Goal: Task Accomplishment & Management: Use online tool/utility

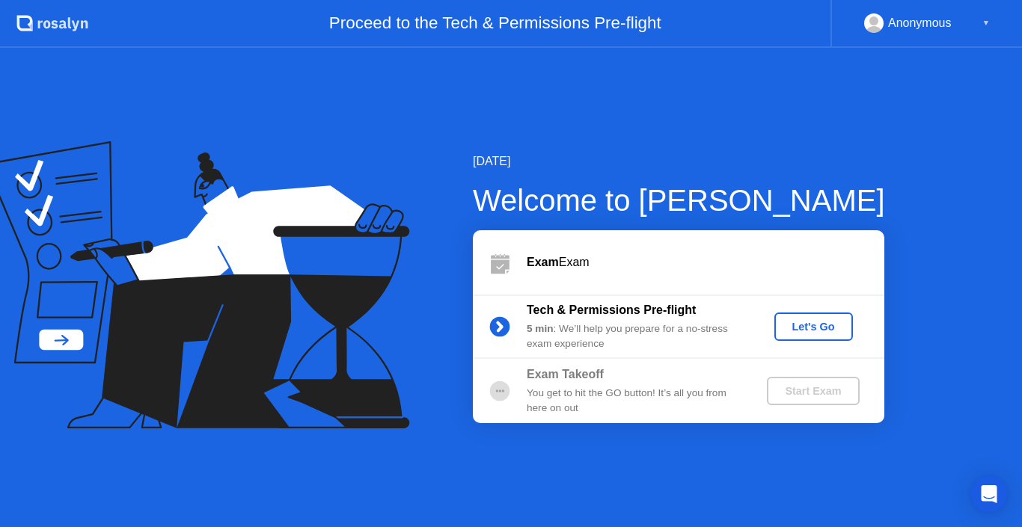
click at [799, 331] on div "Let's Go" at bounding box center [813, 327] width 67 height 12
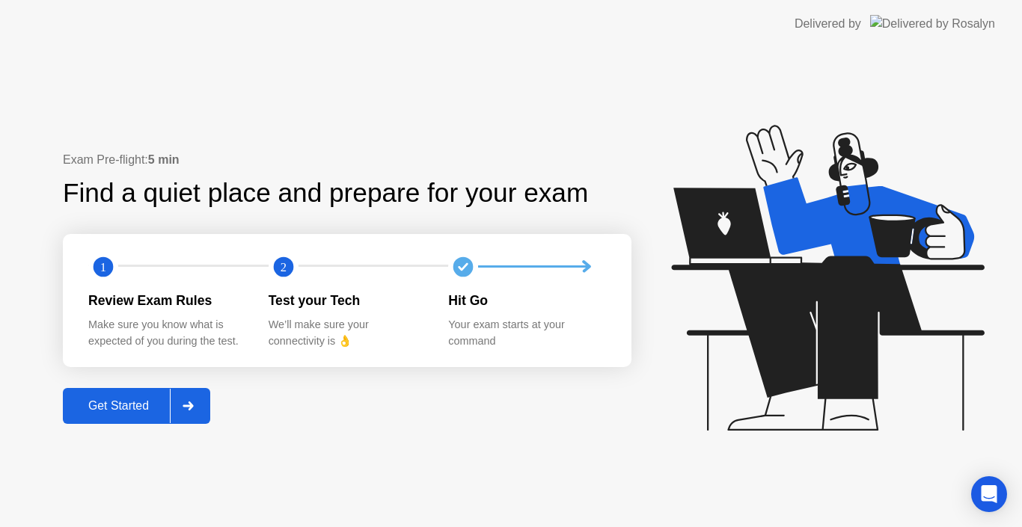
click at [149, 396] on button "Get Started" at bounding box center [136, 406] width 147 height 36
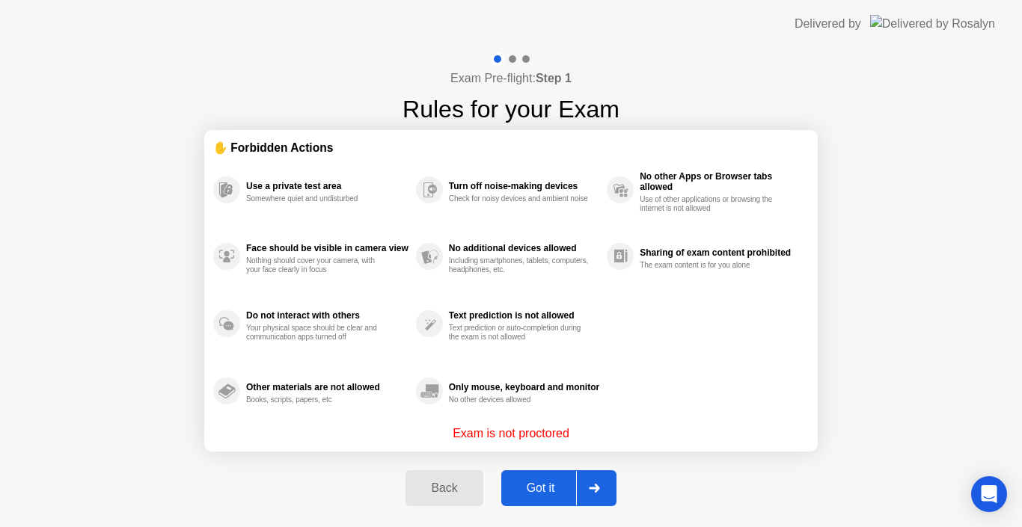
click at [534, 499] on button "Got it" at bounding box center [558, 488] width 115 height 36
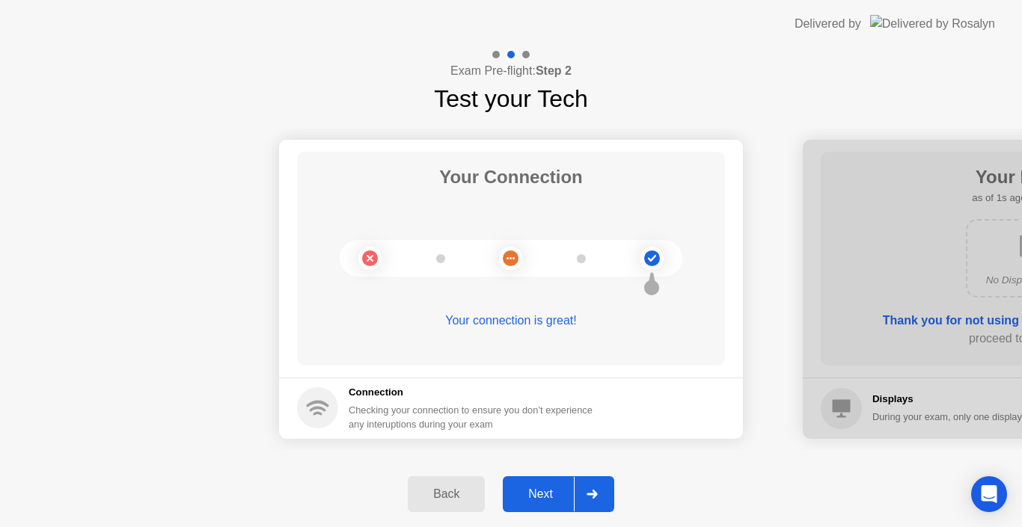
click at [547, 493] on div "Next" at bounding box center [540, 494] width 67 height 13
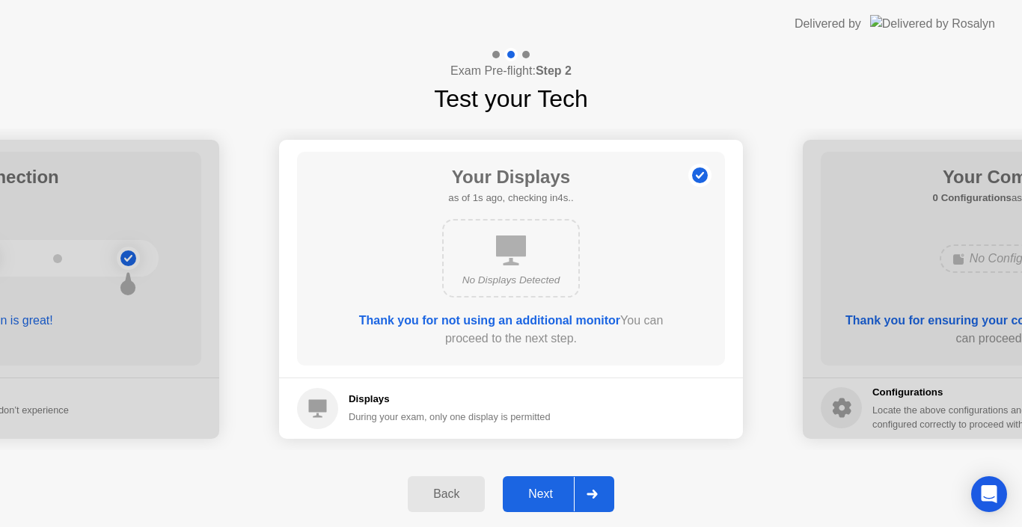
click at [547, 493] on div "Next" at bounding box center [540, 494] width 67 height 13
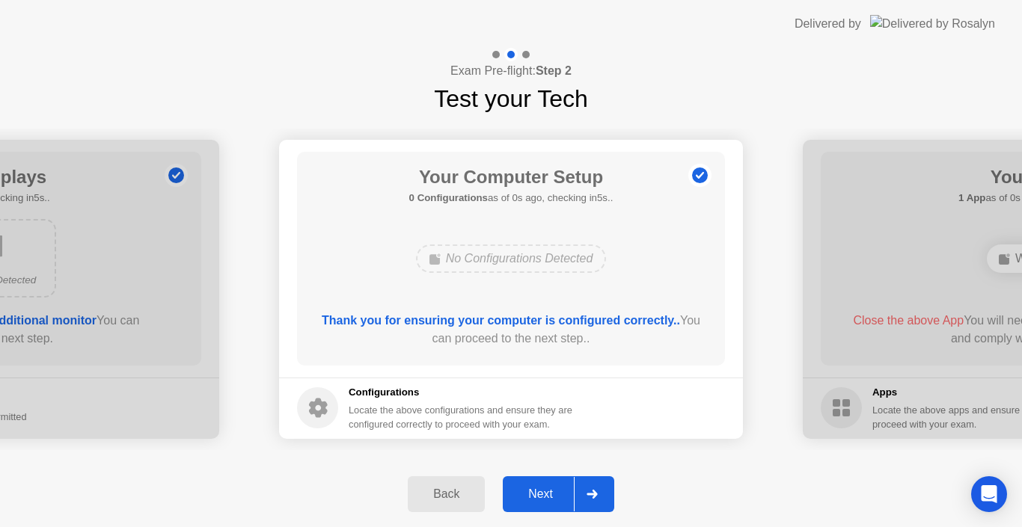
click at [547, 493] on div "Next" at bounding box center [540, 494] width 67 height 13
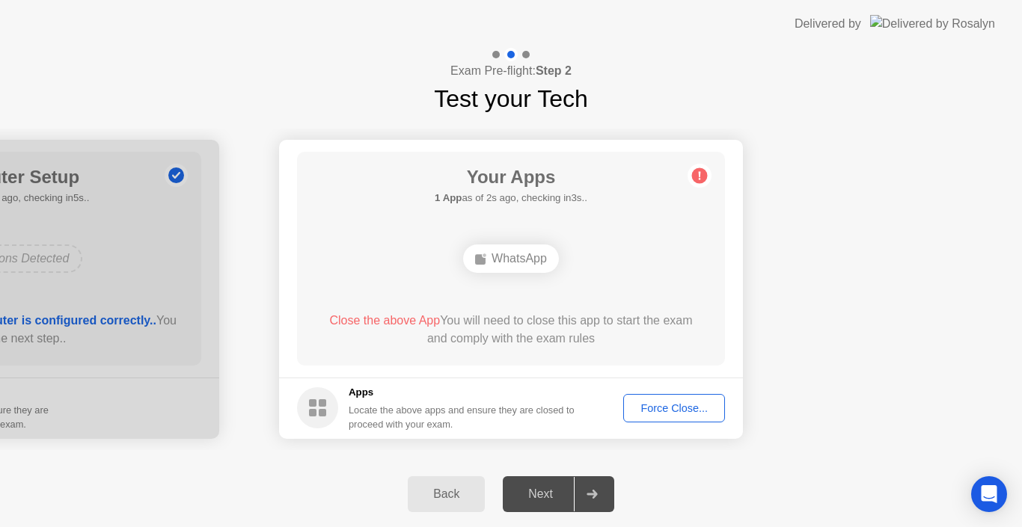
click at [511, 252] on div "WhatsApp" at bounding box center [511, 259] width 96 height 28
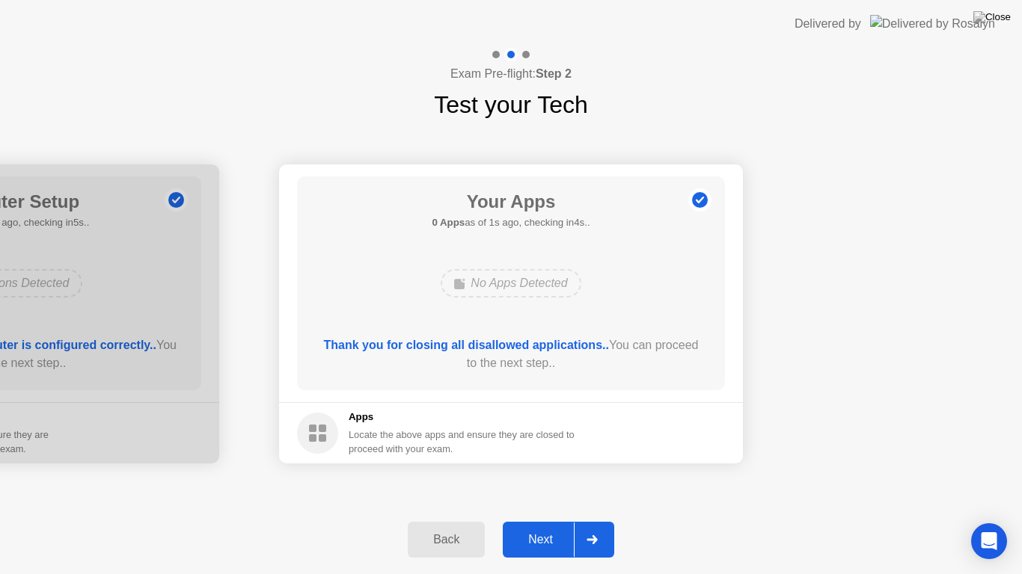
click at [530, 527] on div "Next" at bounding box center [540, 539] width 67 height 13
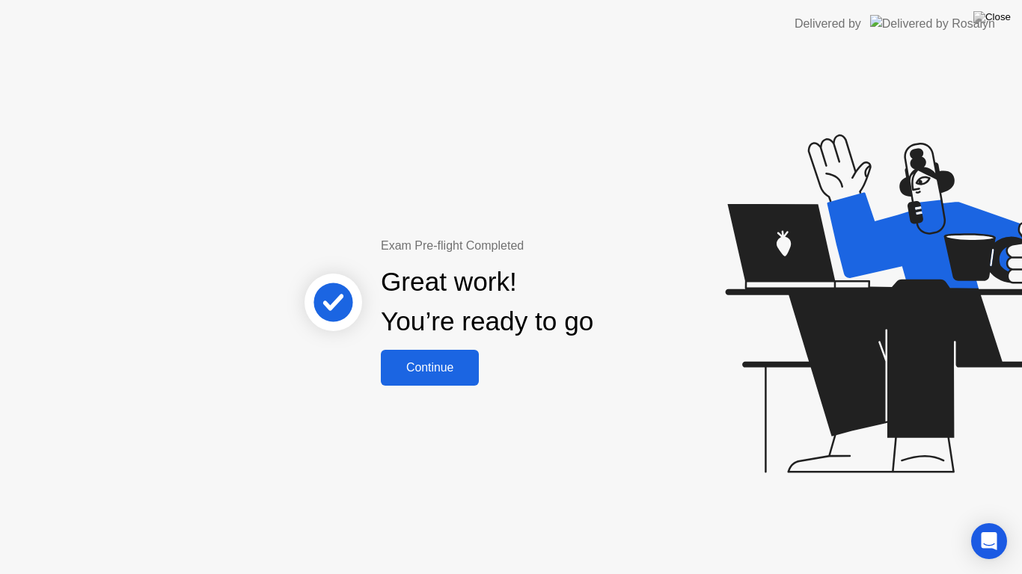
click at [450, 366] on div "Continue" at bounding box center [429, 367] width 89 height 13
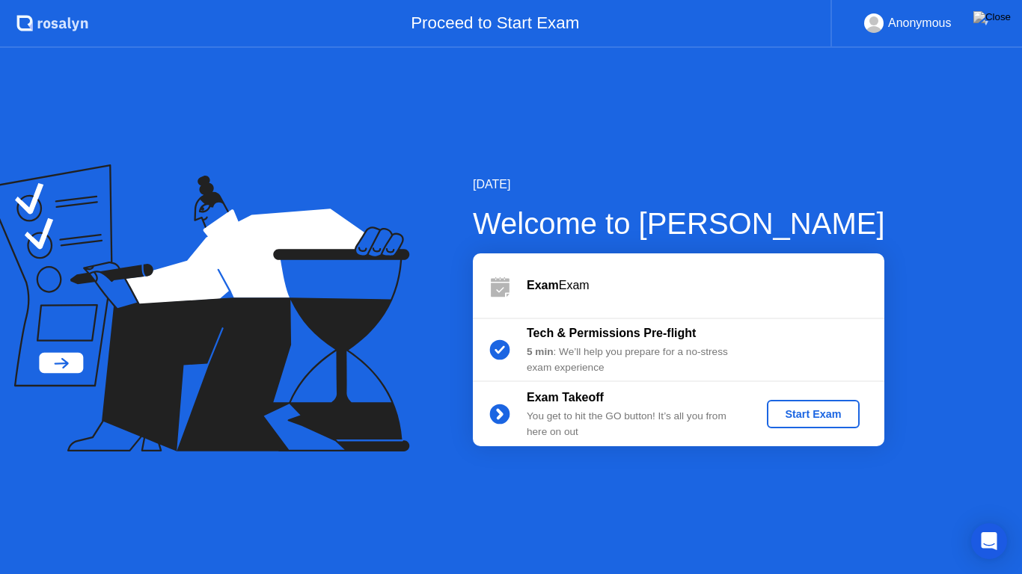
click at [814, 417] on div "Start Exam" at bounding box center [813, 414] width 80 height 12
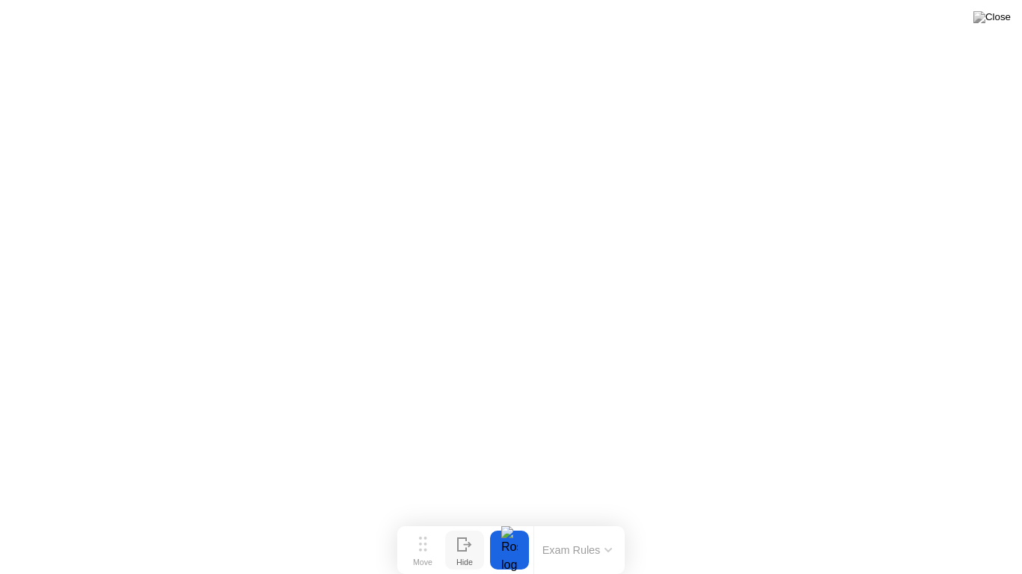
click at [461, 527] on div "Hide" at bounding box center [464, 562] width 16 height 9
click at [1001, 19] on img at bounding box center [991, 17] width 37 height 12
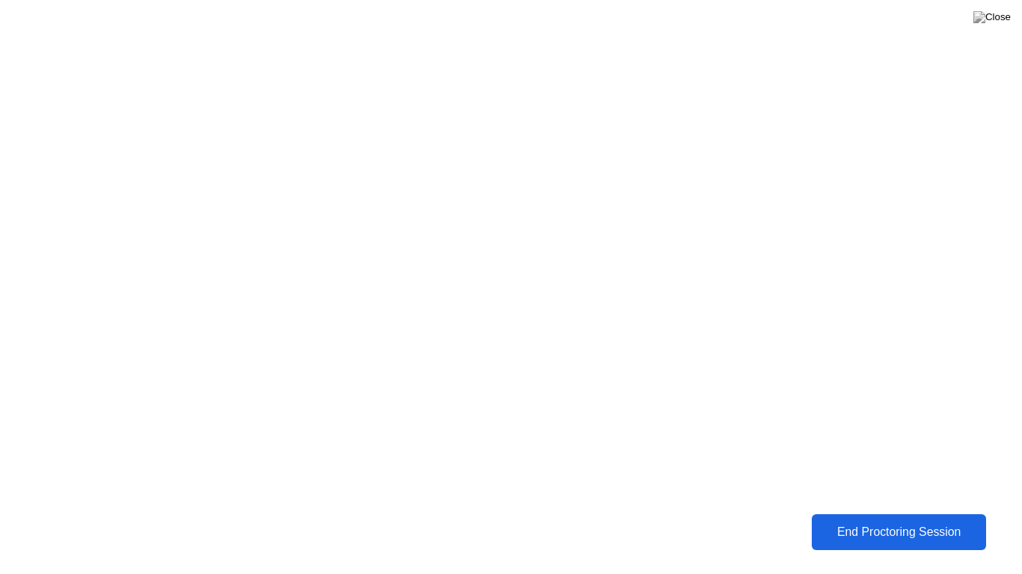
click at [859, 527] on div "End Proctoring Session" at bounding box center [899, 532] width 166 height 13
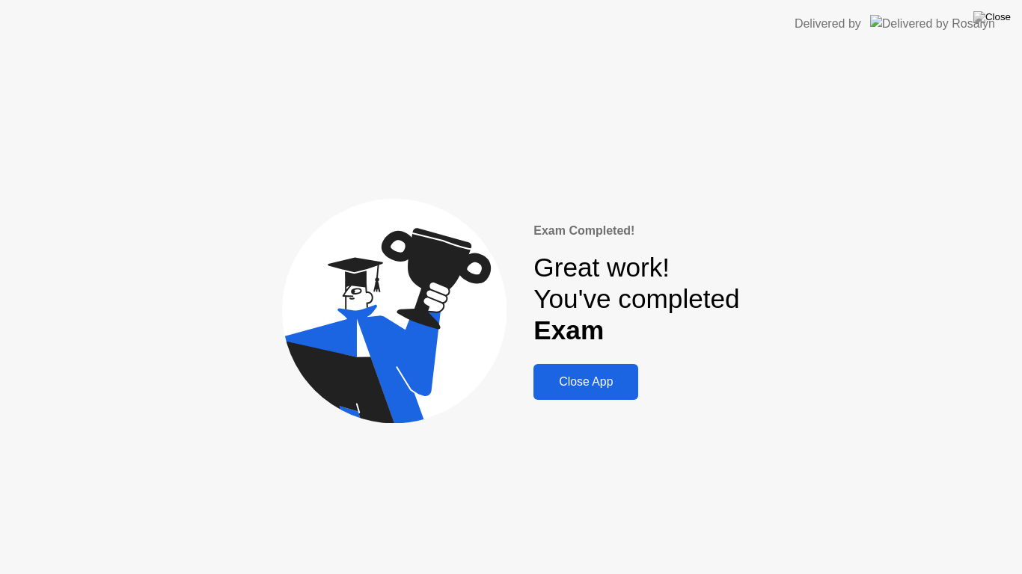
click at [621, 384] on div "Close App" at bounding box center [586, 381] width 96 height 13
